Goal: Task Accomplishment & Management: Manage account settings

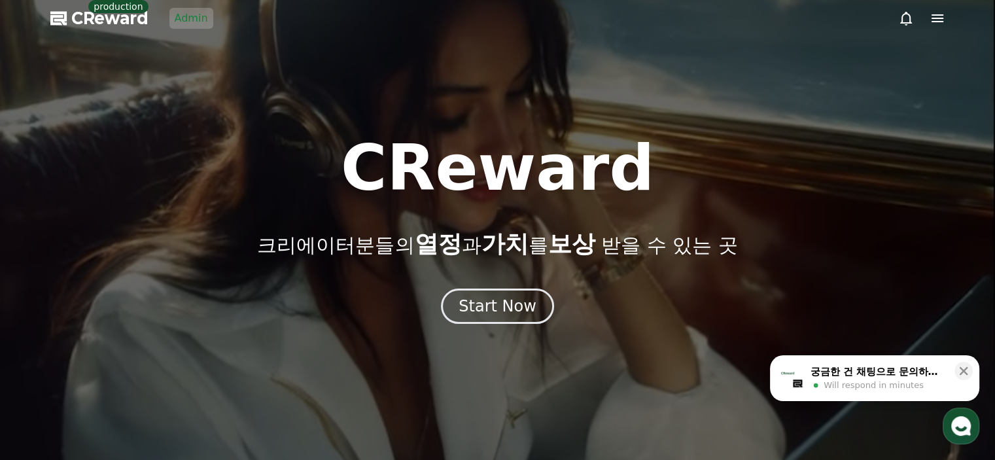
click at [194, 33] on div at bounding box center [497, 230] width 995 height 460
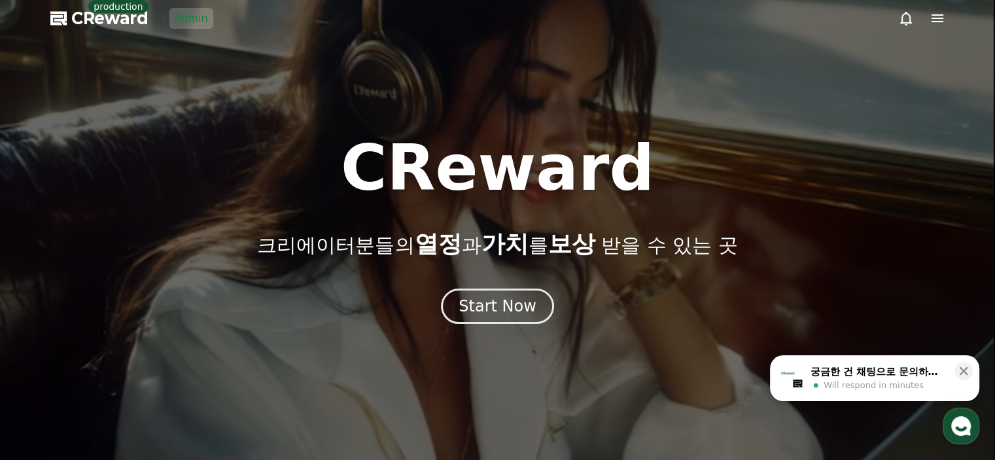
click at [194, 23] on link "Admin" at bounding box center [191, 18] width 44 height 21
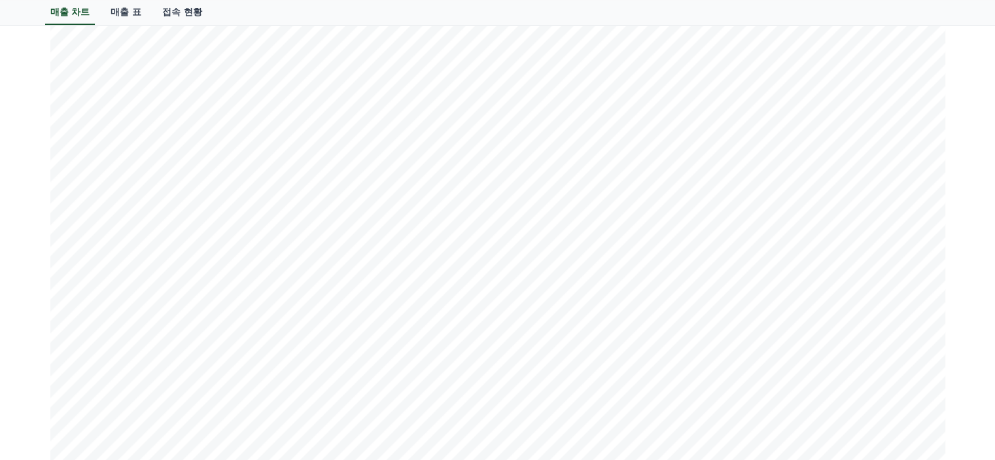
scroll to position [1553, 0]
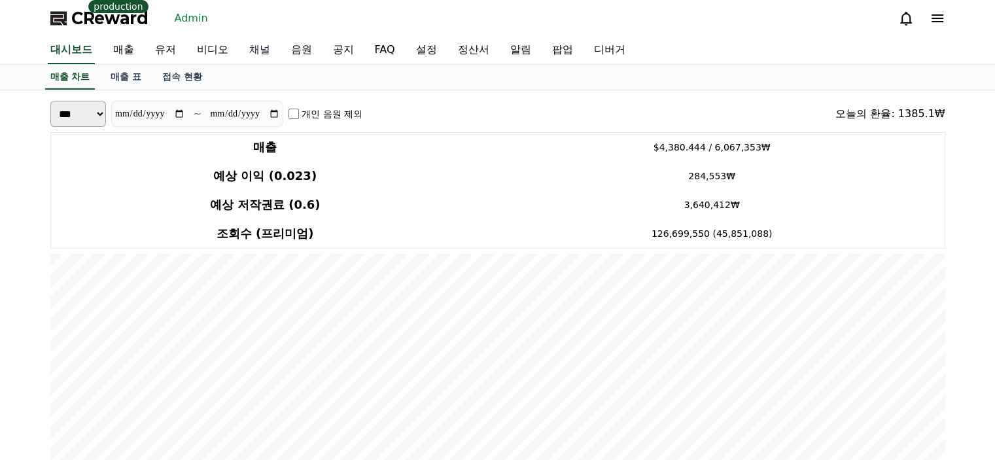
click at [262, 50] on link "채널" at bounding box center [260, 50] width 42 height 27
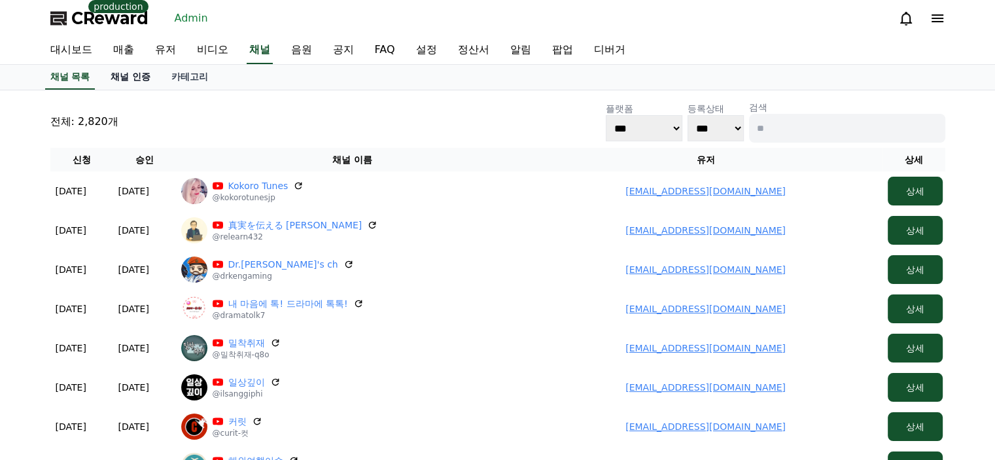
click at [120, 74] on link "채널 인증" at bounding box center [130, 77] width 61 height 25
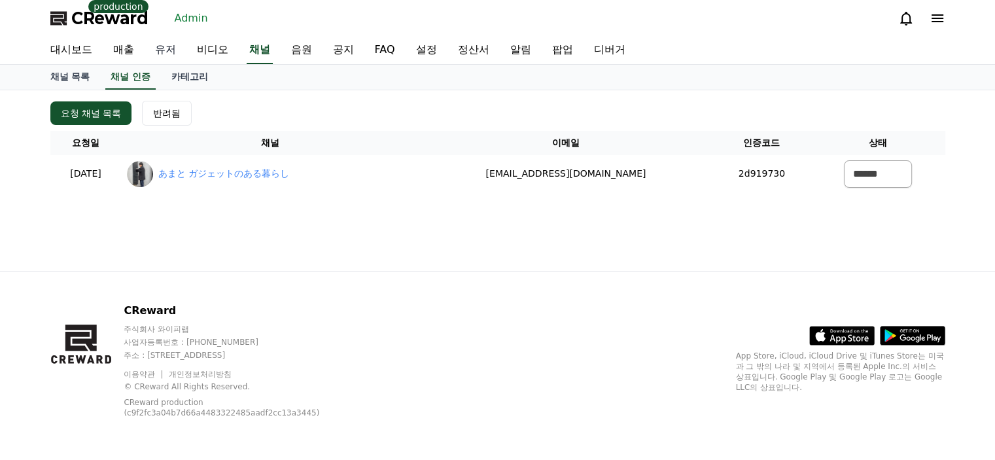
click at [167, 54] on link "유저" at bounding box center [166, 50] width 42 height 27
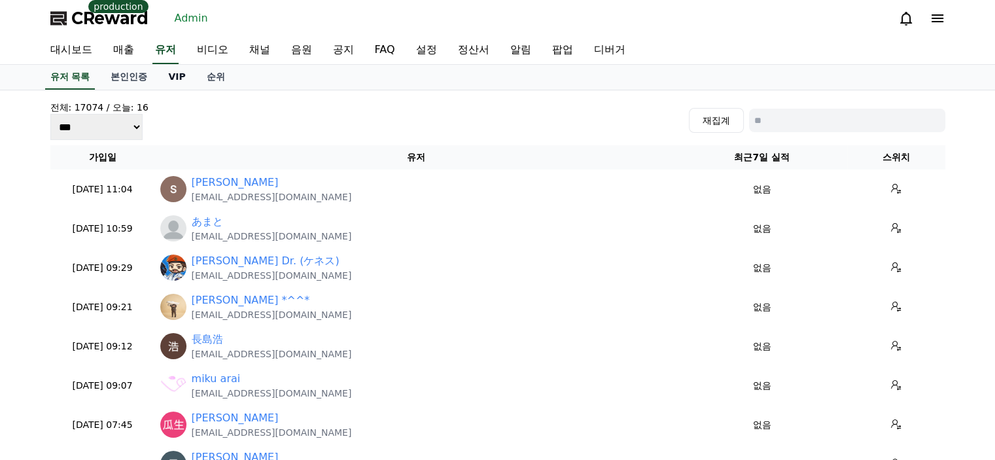
click at [167, 77] on link "VIP" at bounding box center [177, 77] width 38 height 25
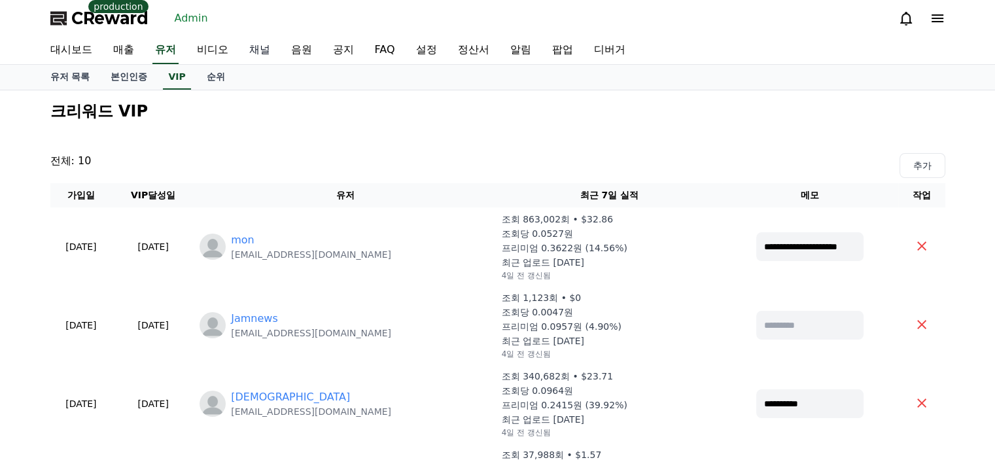
click at [259, 44] on link "채널" at bounding box center [260, 50] width 42 height 27
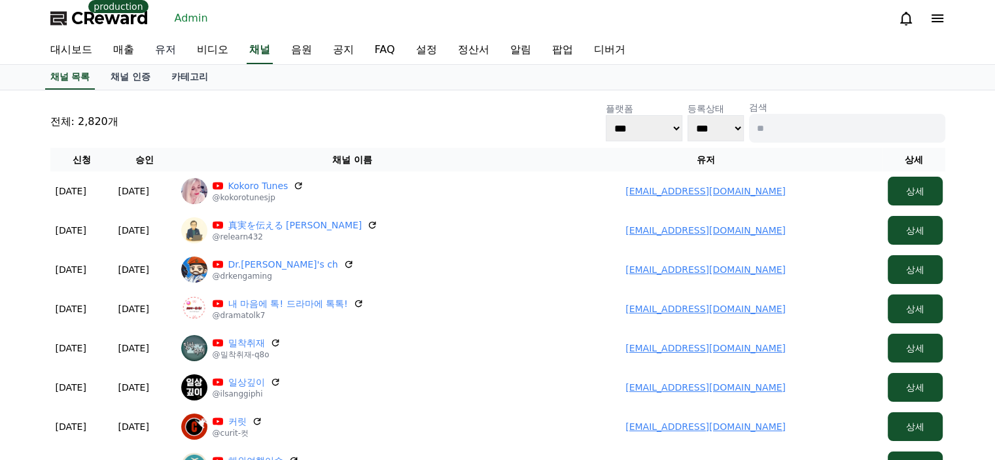
click at [162, 62] on link "유저" at bounding box center [166, 50] width 42 height 27
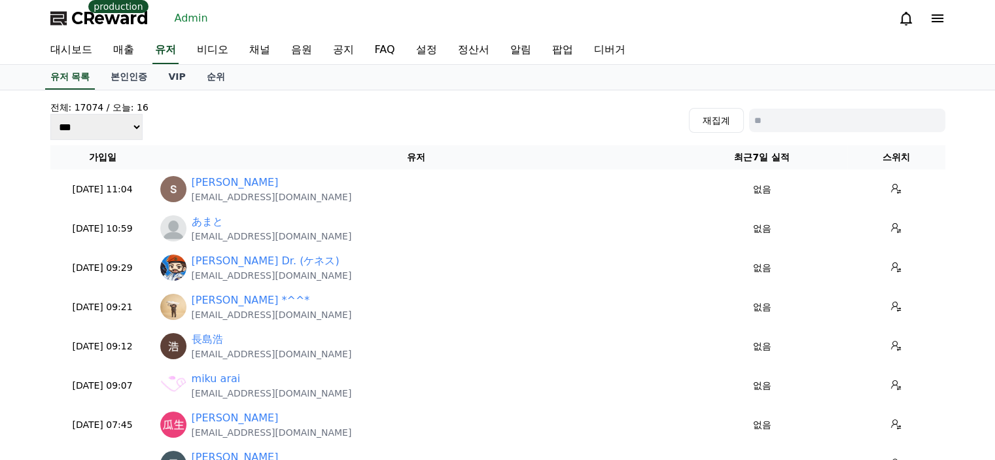
click at [788, 123] on input at bounding box center [847, 121] width 196 height 24
type input "******"
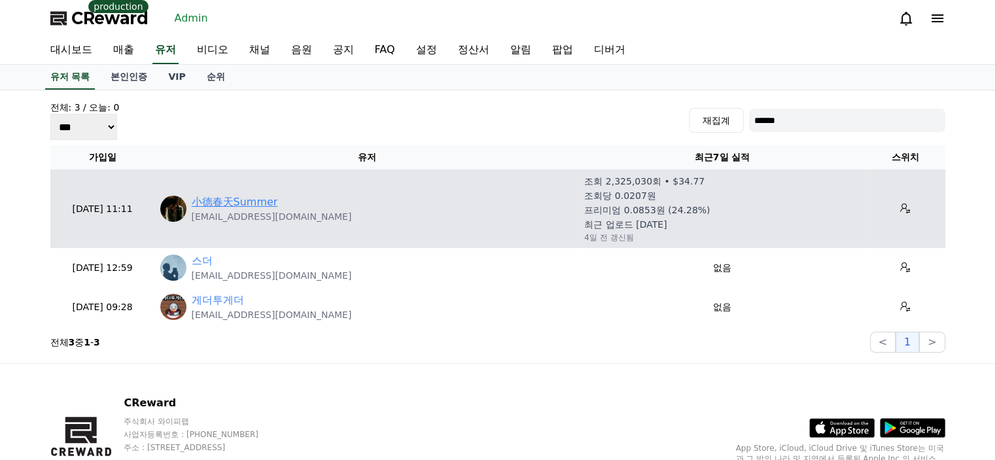
click at [249, 202] on link "小德春天Summer" at bounding box center [235, 202] width 86 height 16
click at [900, 204] on icon at bounding box center [905, 209] width 10 height 10
